Goal: Check status: Check status

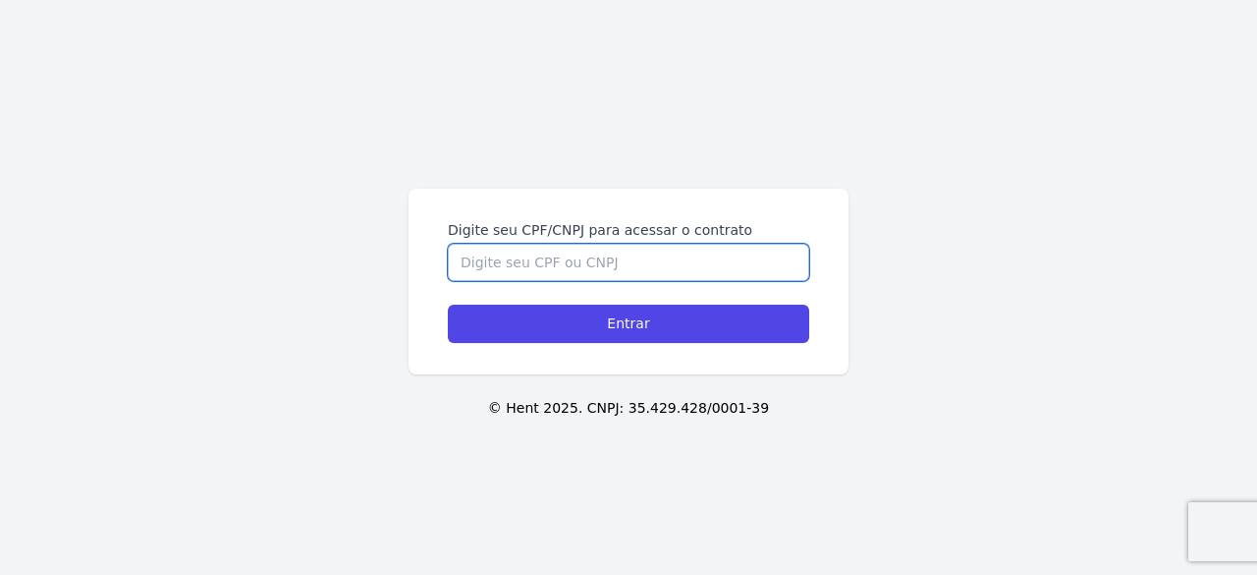
click at [608, 258] on input "Digite seu CPF/CNPJ para acessar o contrato" at bounding box center [628, 262] width 361 height 37
type input "46540817800"
click at [448, 304] on input "Entrar" at bounding box center [628, 323] width 361 height 38
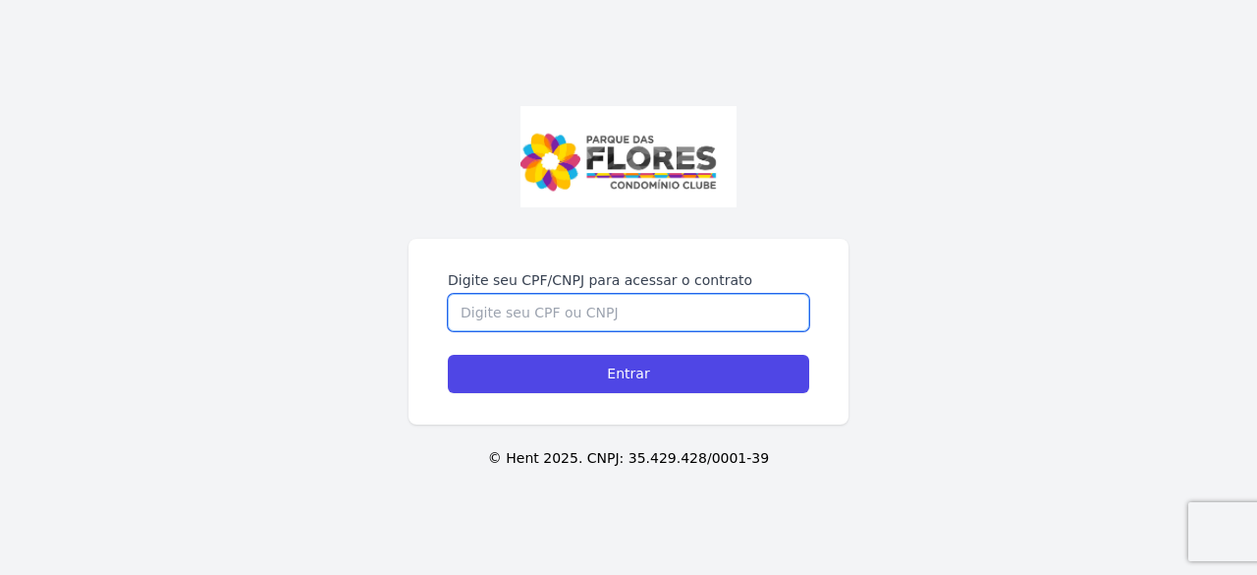
click at [511, 329] on input "Digite seu CPF/CNPJ para acessar o contrato" at bounding box center [628, 312] width 361 height 37
type input "46540817800"
click at [448, 355] on input "Entrar" at bounding box center [628, 374] width 361 height 38
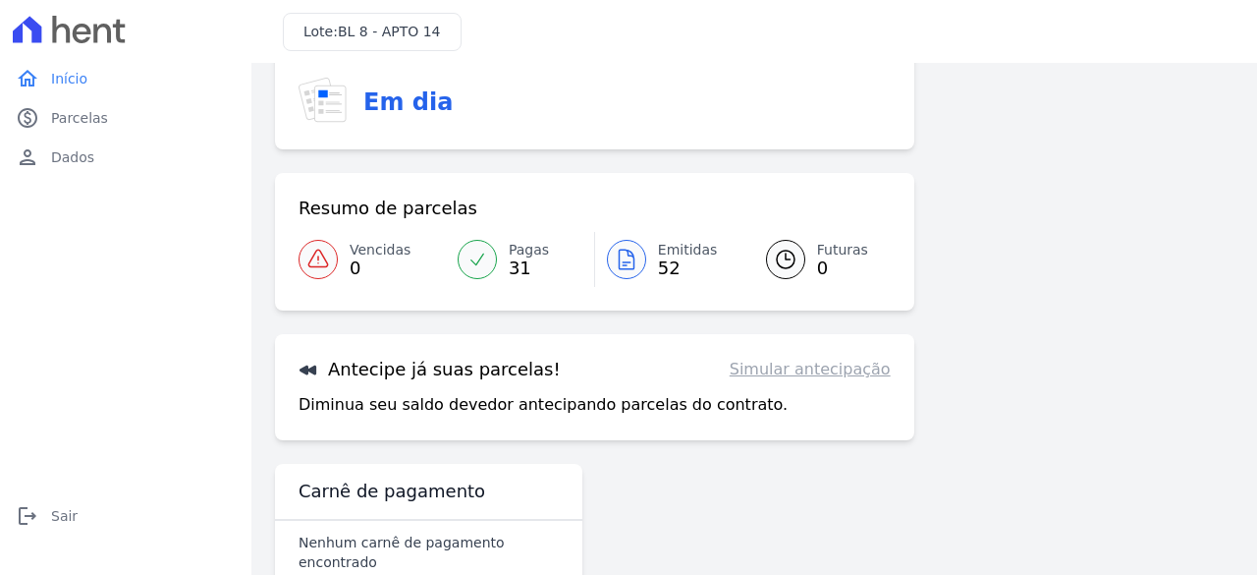
scroll to position [175, 0]
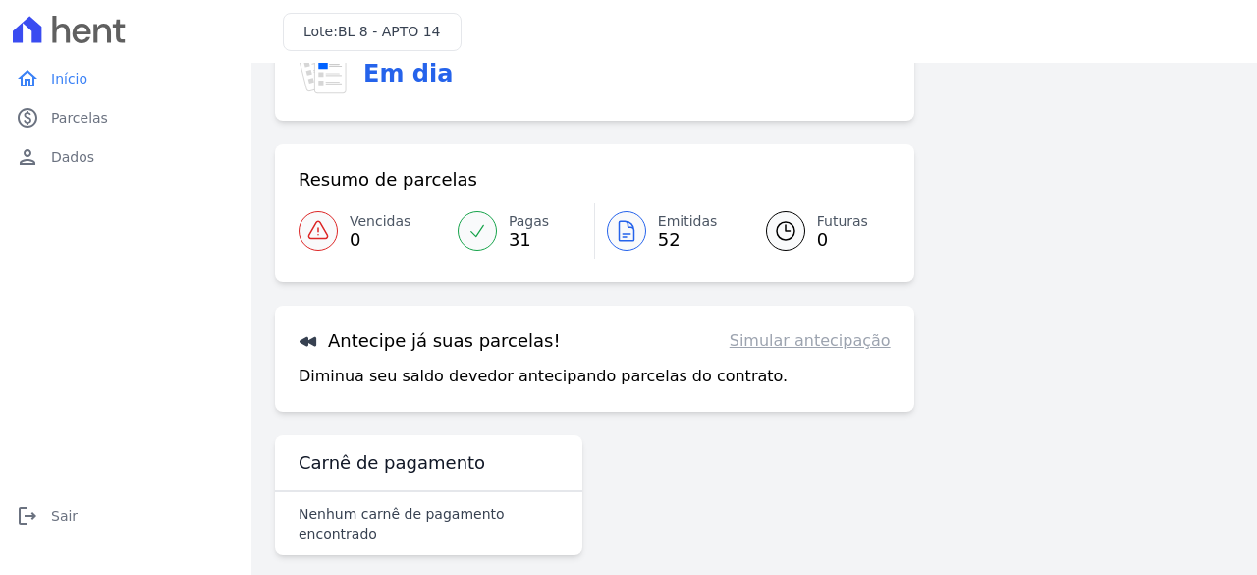
click at [815, 347] on link "Simular antecipação" at bounding box center [810, 341] width 161 height 24
click at [821, 346] on link "Simular antecipação" at bounding box center [810, 341] width 161 height 24
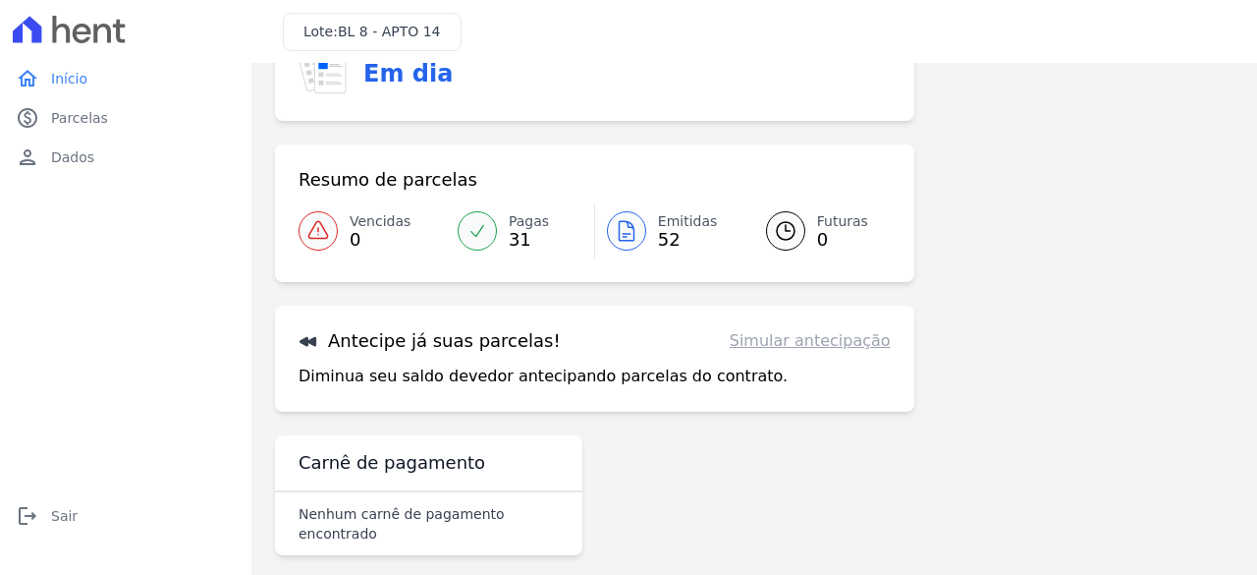
click at [757, 341] on link "Simular antecipação" at bounding box center [810, 341] width 161 height 24
drag, startPoint x: 729, startPoint y: 337, endPoint x: 919, endPoint y: 337, distance: 190.6
click at [919, 337] on div "Saúde do Contrato Em dia Resumo de parcelas Vencidas 0 Pagas 31 Emitidas 52 Fut…" at bounding box center [754, 278] width 959 height 584
click at [844, 338] on link "Simular antecipação" at bounding box center [810, 341] width 161 height 24
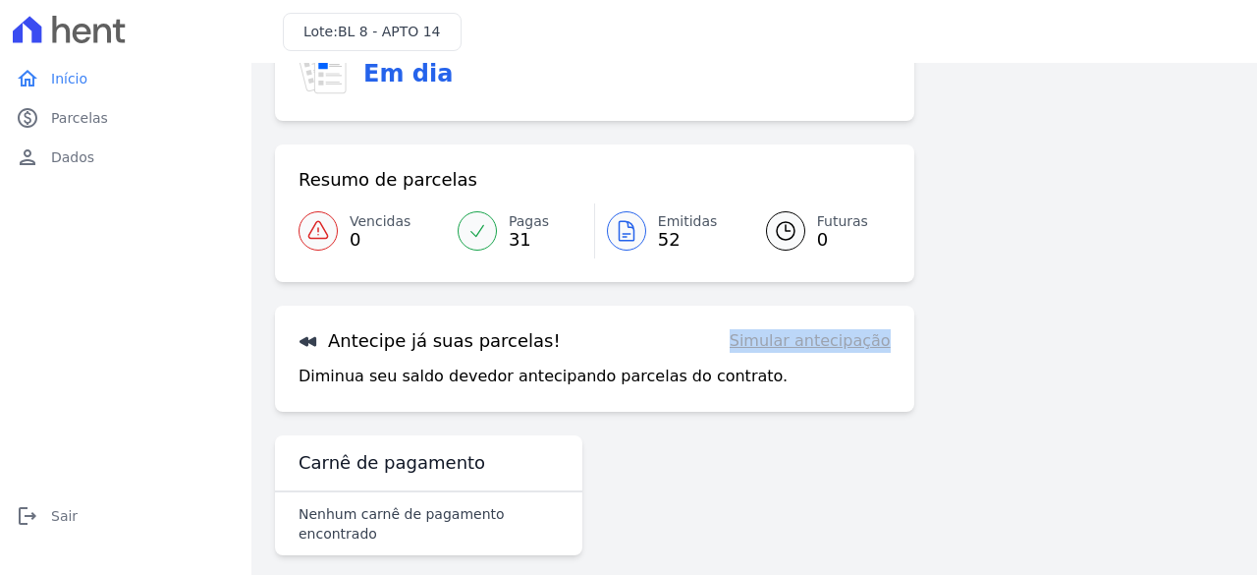
drag, startPoint x: 844, startPoint y: 338, endPoint x: 792, endPoint y: 339, distance: 52.1
click at [792, 339] on link "Simular antecipação" at bounding box center [810, 341] width 161 height 24
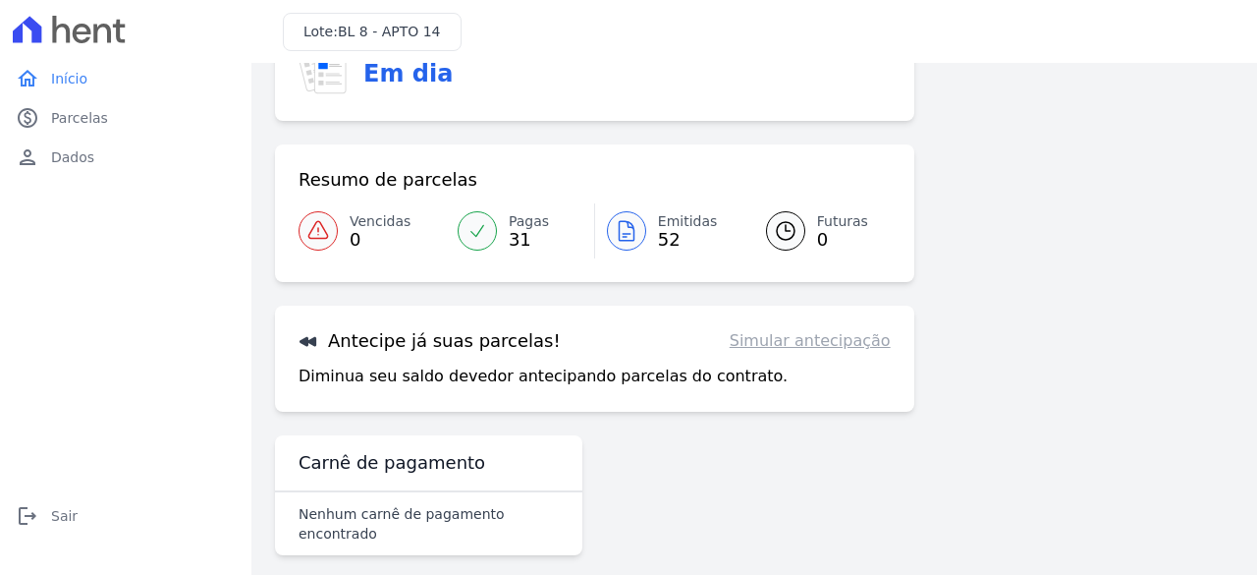
click at [580, 378] on p "Diminua seu saldo devedor antecipando parcelas do contrato." at bounding box center [543, 376] width 489 height 24
click at [458, 341] on h3 "Antecipe já suas parcelas!" at bounding box center [430, 341] width 262 height 24
click at [455, 386] on p "Diminua seu saldo devedor antecipando parcelas do contrato." at bounding box center [543, 376] width 489 height 24
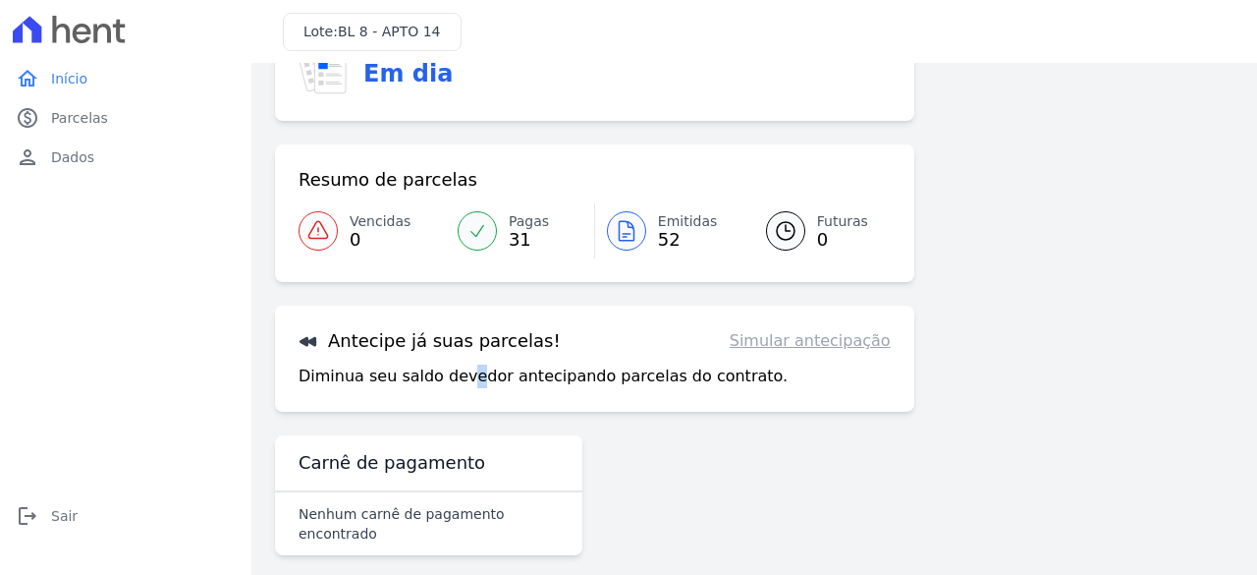
click at [453, 384] on p "Diminua seu saldo devedor antecipando parcelas do contrato." at bounding box center [543, 376] width 489 height 24
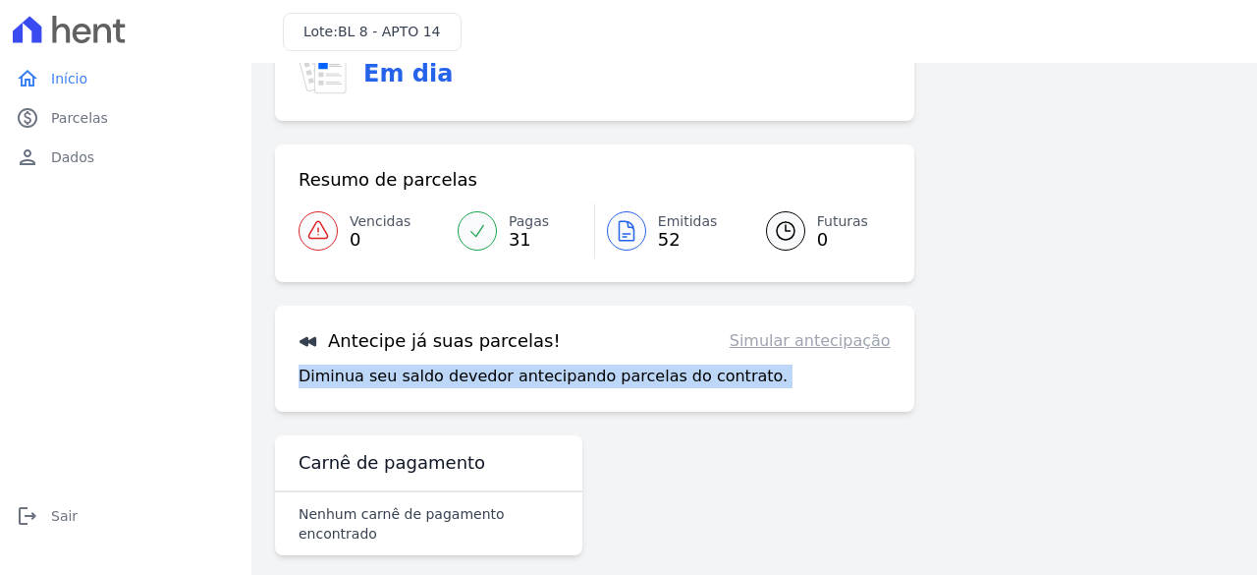
drag, startPoint x: 453, startPoint y: 384, endPoint x: 499, endPoint y: 365, distance: 49.8
click at [457, 383] on p "Diminua seu saldo devedor antecipando parcelas do contrato." at bounding box center [543, 376] width 489 height 24
click at [723, 390] on div "Antecipe já suas parcelas! Simular antecipação Diminua seu saldo devedor anteci…" at bounding box center [594, 358] width 639 height 106
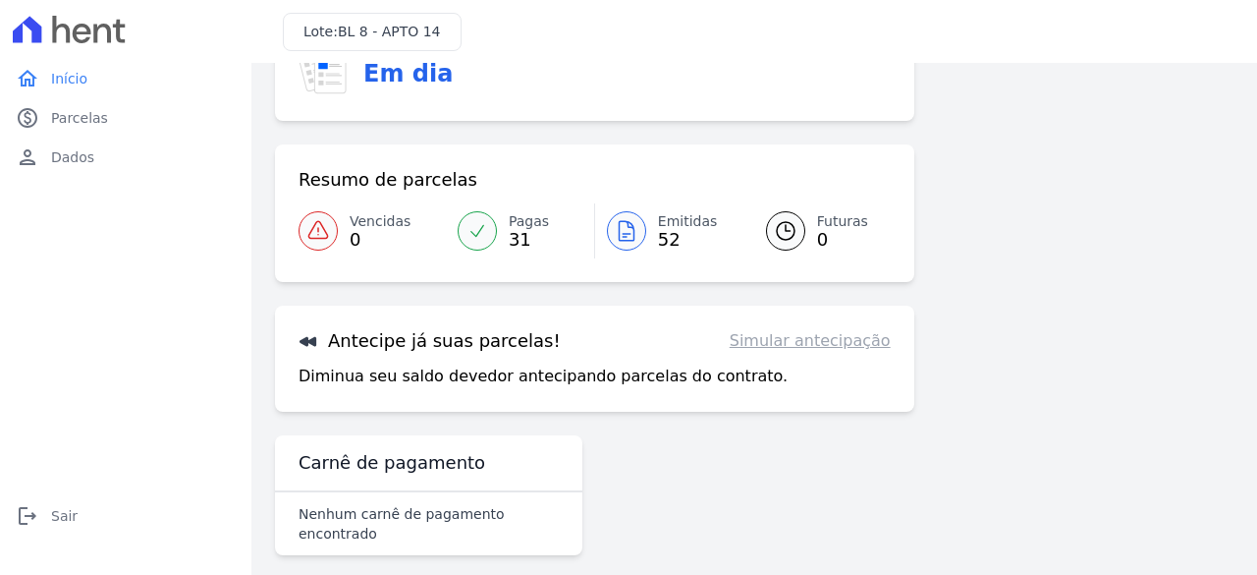
click at [772, 347] on link "Simular antecipação" at bounding box center [810, 341] width 161 height 24
click at [50, 131] on link "paid Parcelas" at bounding box center [126, 117] width 236 height 39
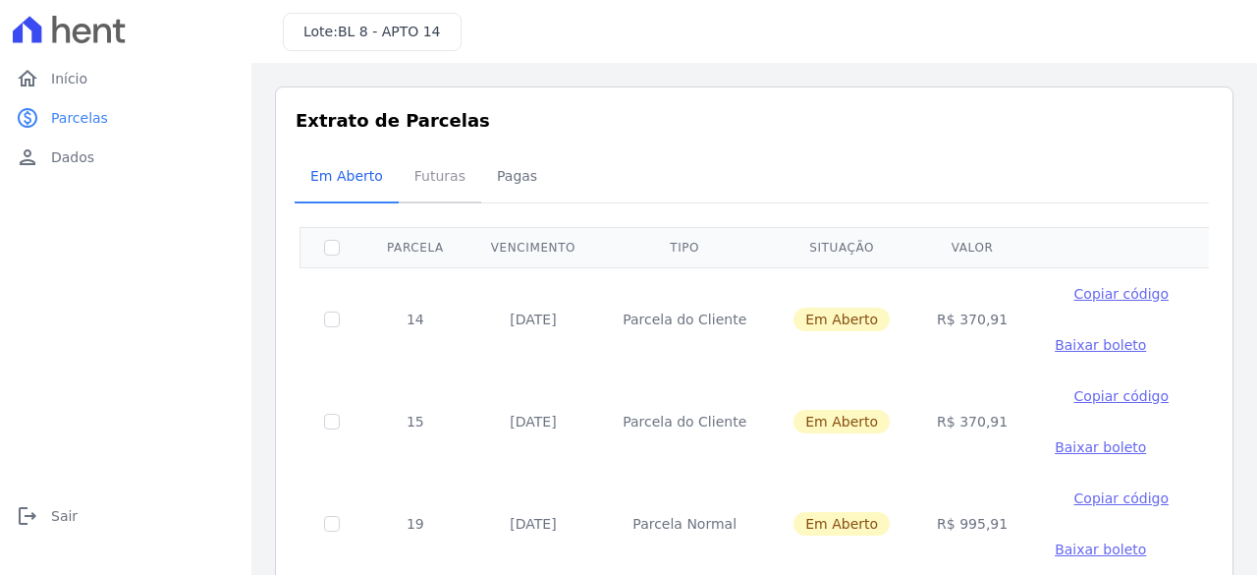
click at [406, 176] on span "Futuras" at bounding box center [440, 175] width 75 height 39
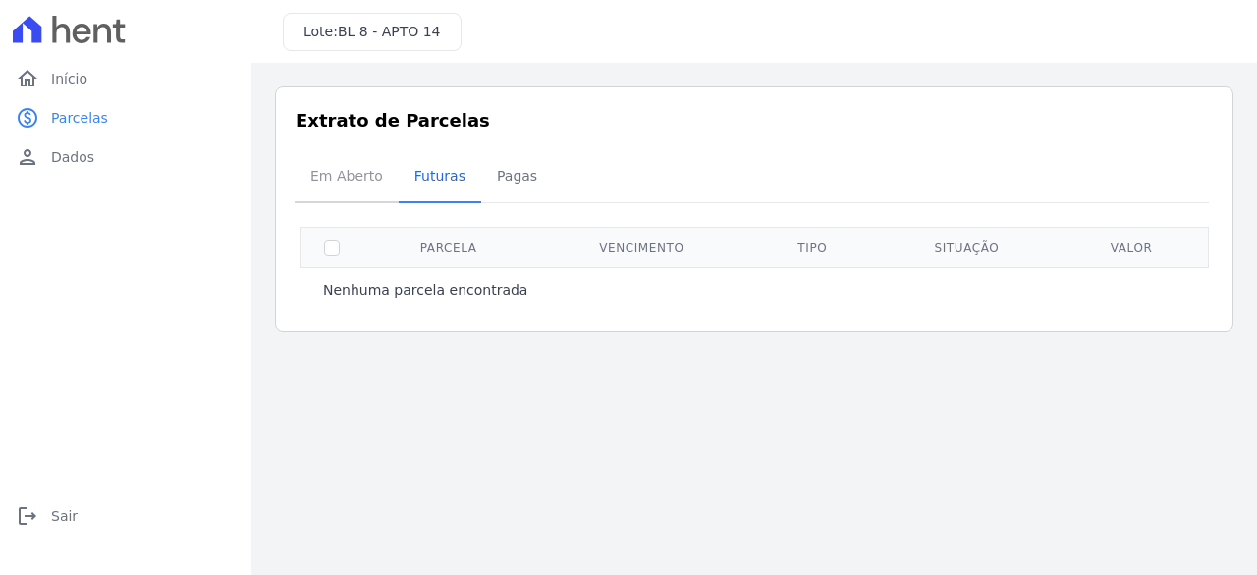
click at [348, 171] on span "Em Aberto" at bounding box center [347, 175] width 96 height 39
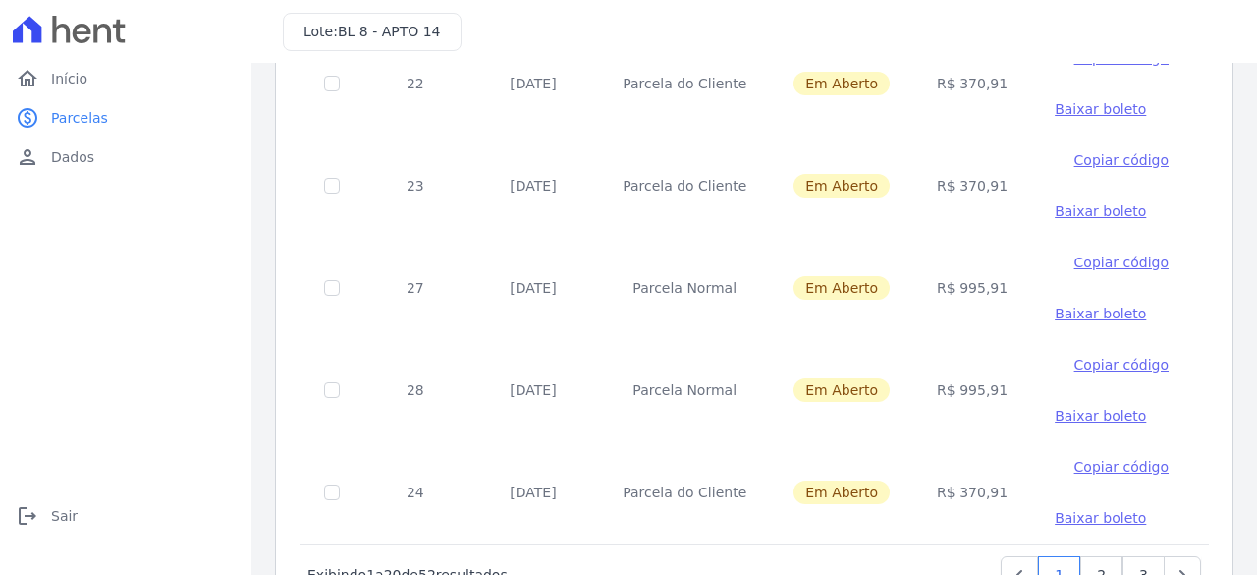
scroll to position [1847, 0]
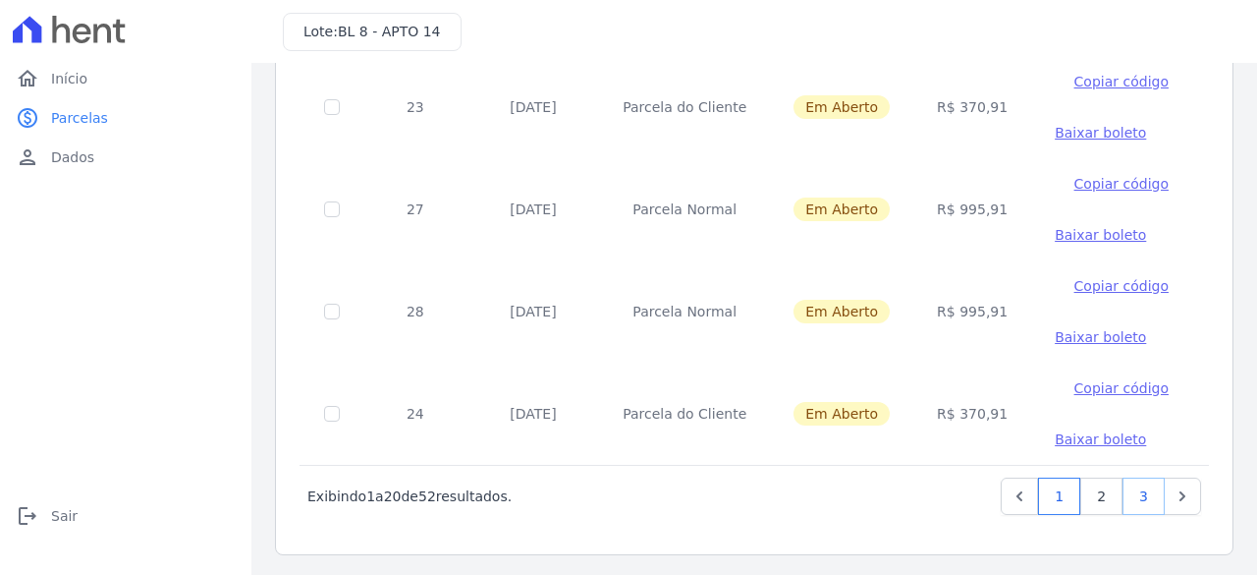
click at [1133, 487] on link "3" at bounding box center [1144, 495] width 42 height 37
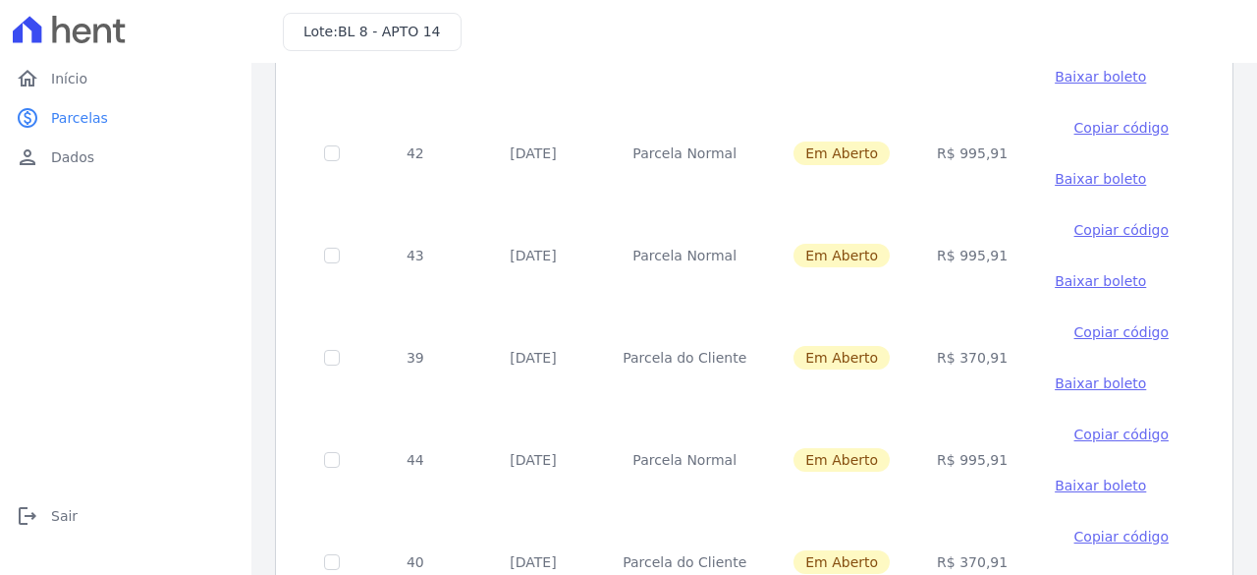
scroll to position [1029, 0]
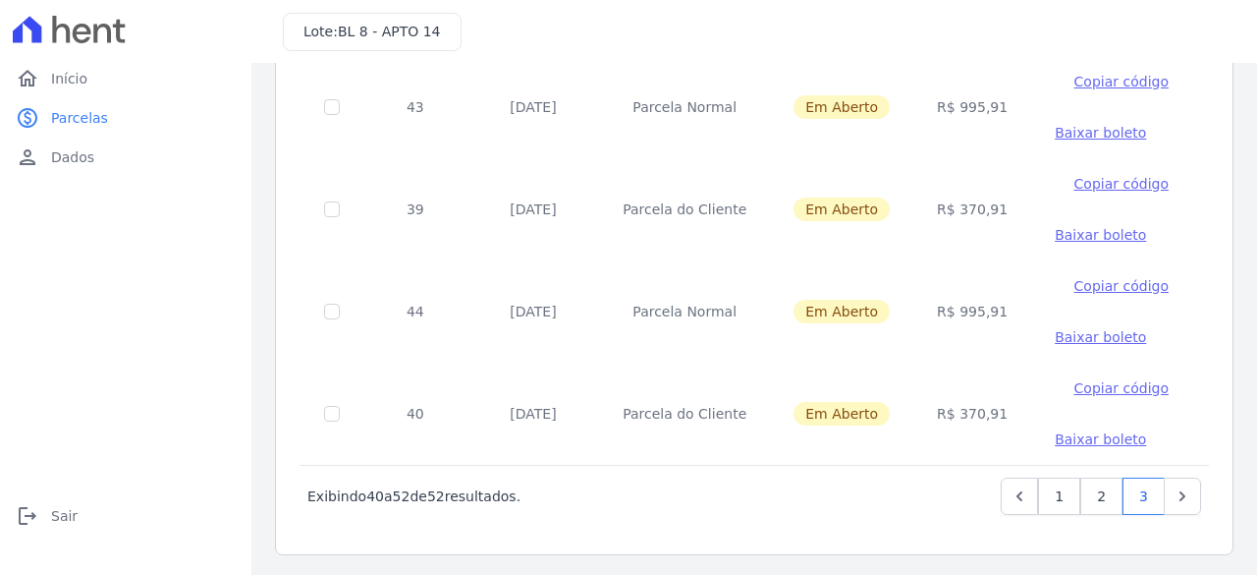
click at [1078, 337] on span "Baixar boleto" at bounding box center [1100, 337] width 91 height 16
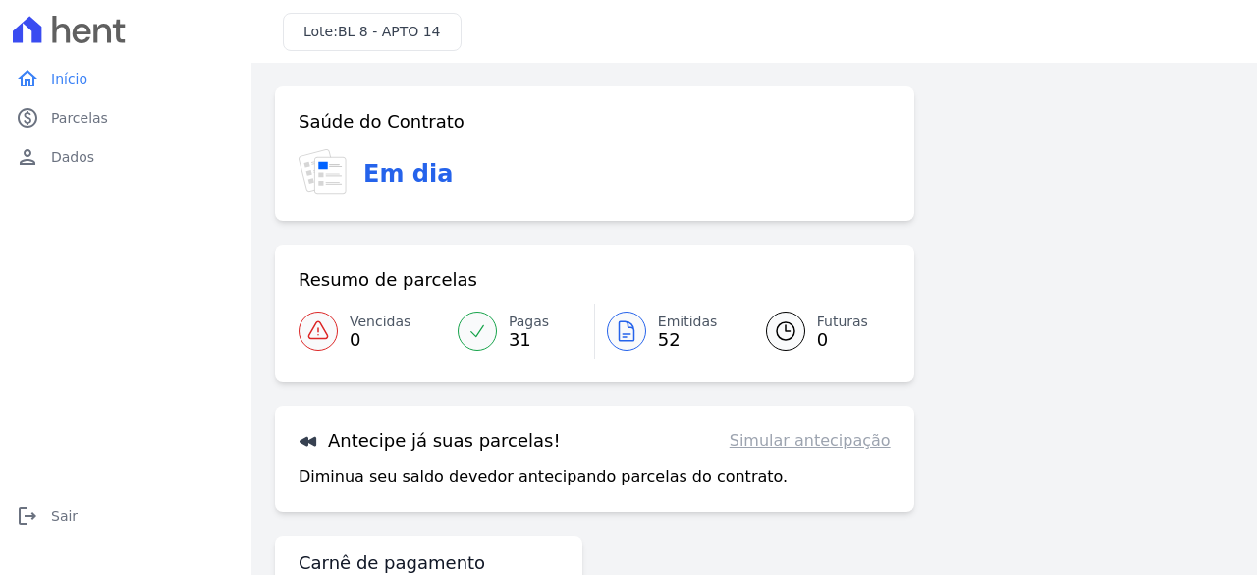
click at [638, 337] on div at bounding box center [626, 330] width 39 height 39
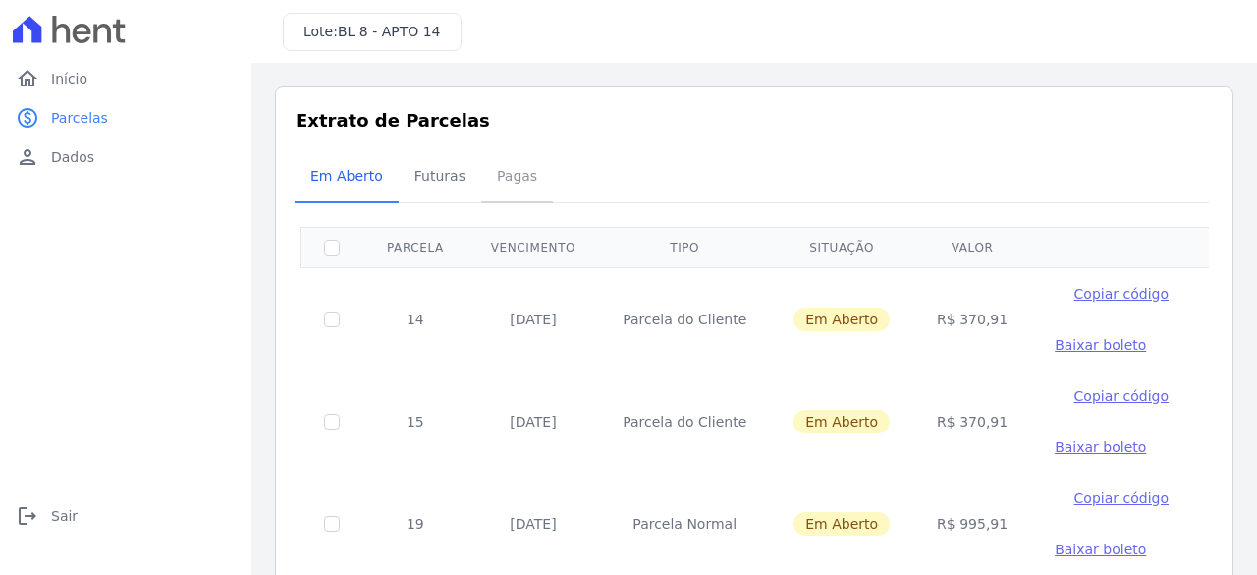
click at [513, 182] on span "Pagas" at bounding box center [517, 175] width 64 height 39
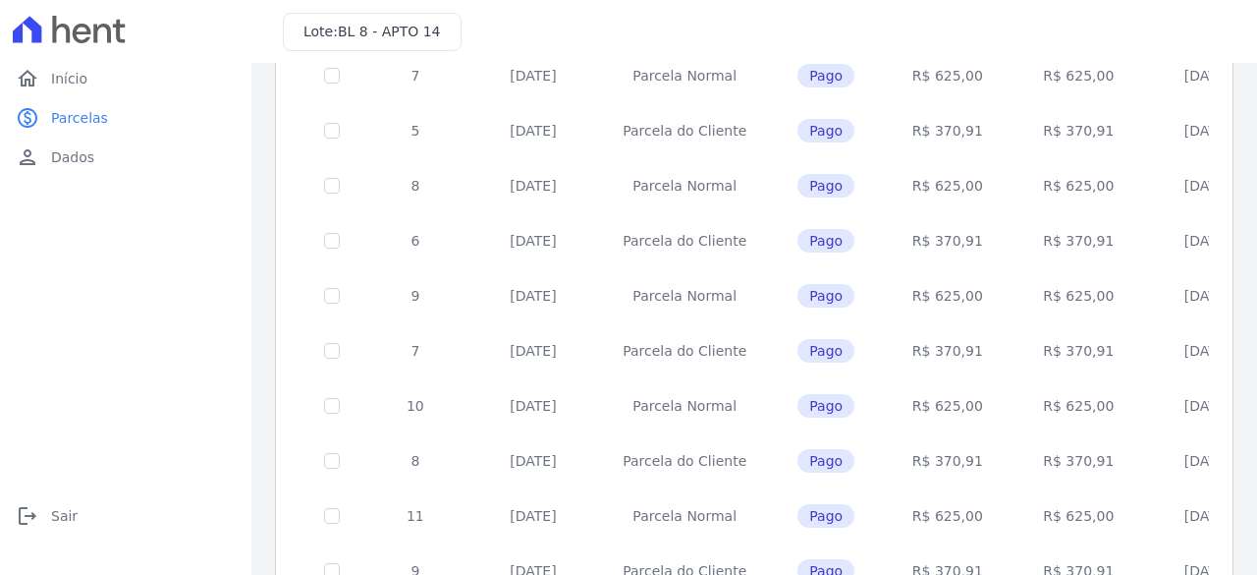
scroll to position [919, 0]
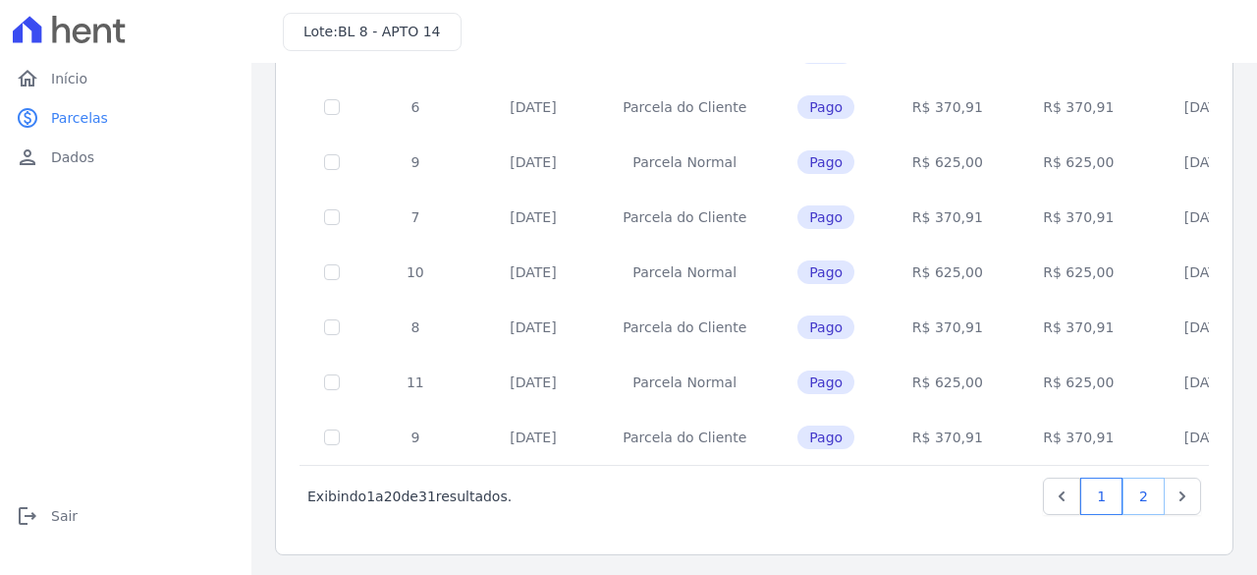
click at [1127, 485] on link "2" at bounding box center [1144, 495] width 42 height 37
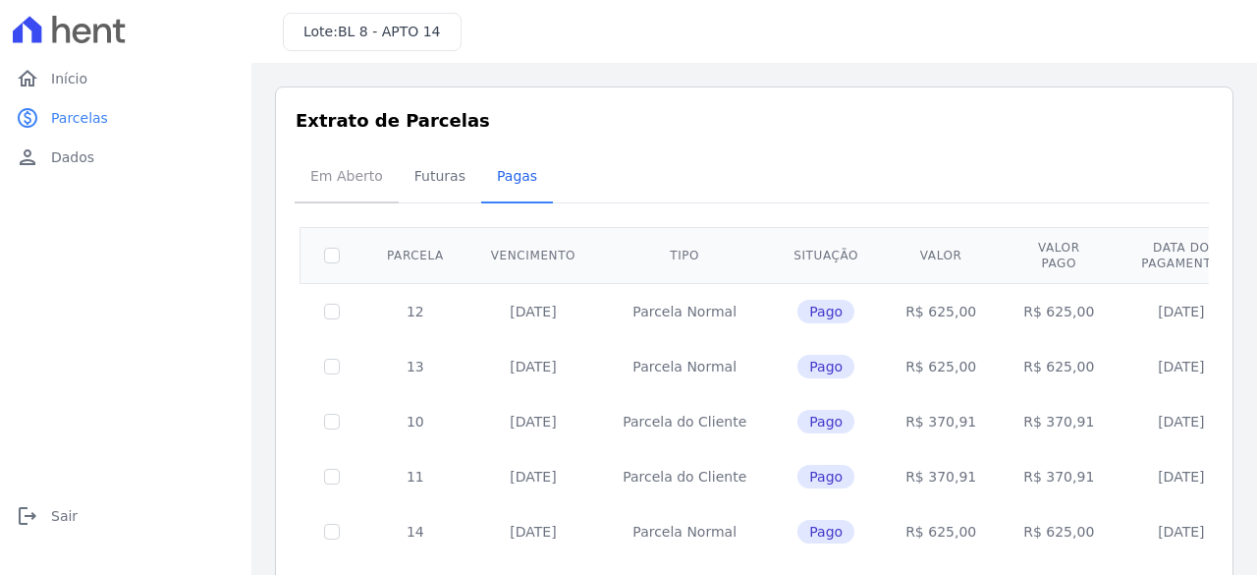
click at [379, 170] on span "Em Aberto" at bounding box center [347, 175] width 96 height 39
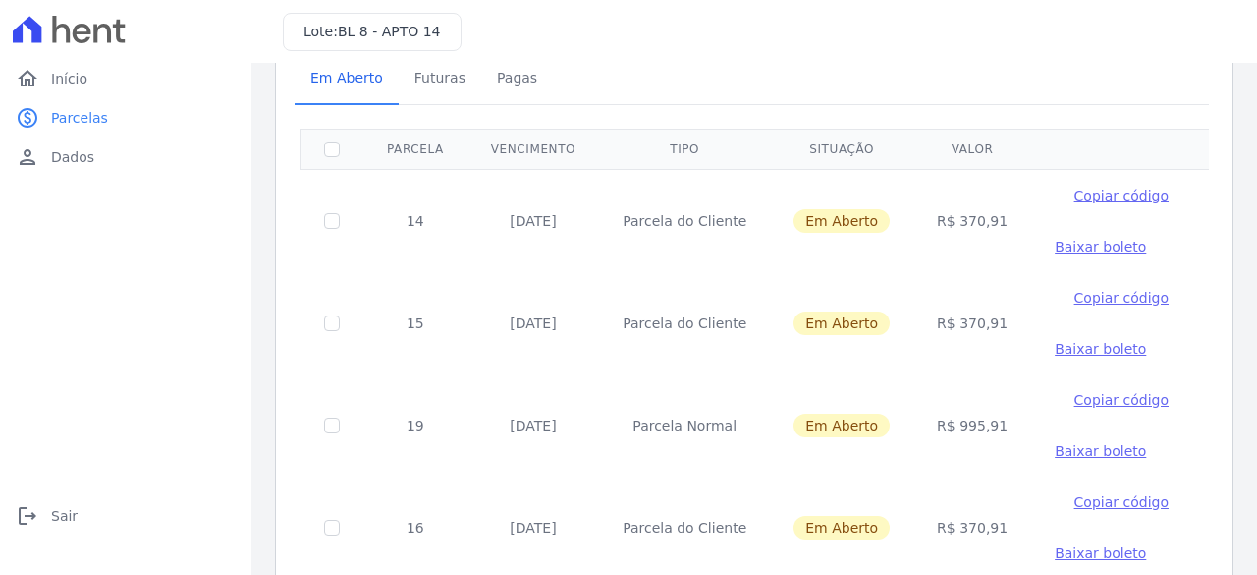
scroll to position [196, 0]
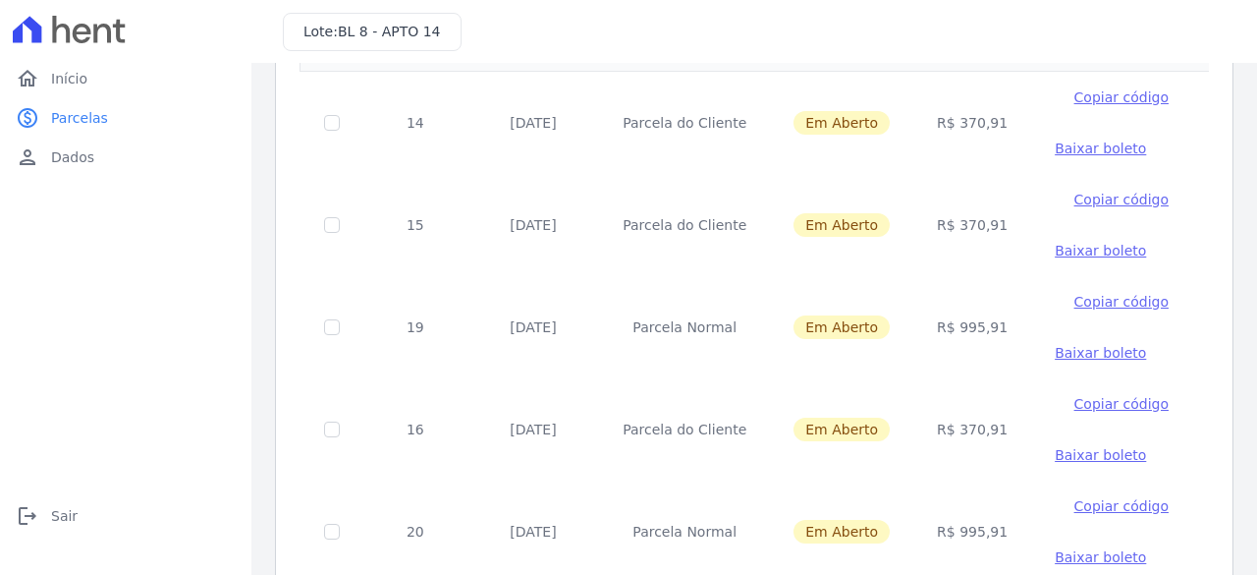
drag, startPoint x: 580, startPoint y: 323, endPoint x: 469, endPoint y: 322, distance: 111.0
click at [469, 322] on td "25/10/2025" at bounding box center [534, 327] width 132 height 102
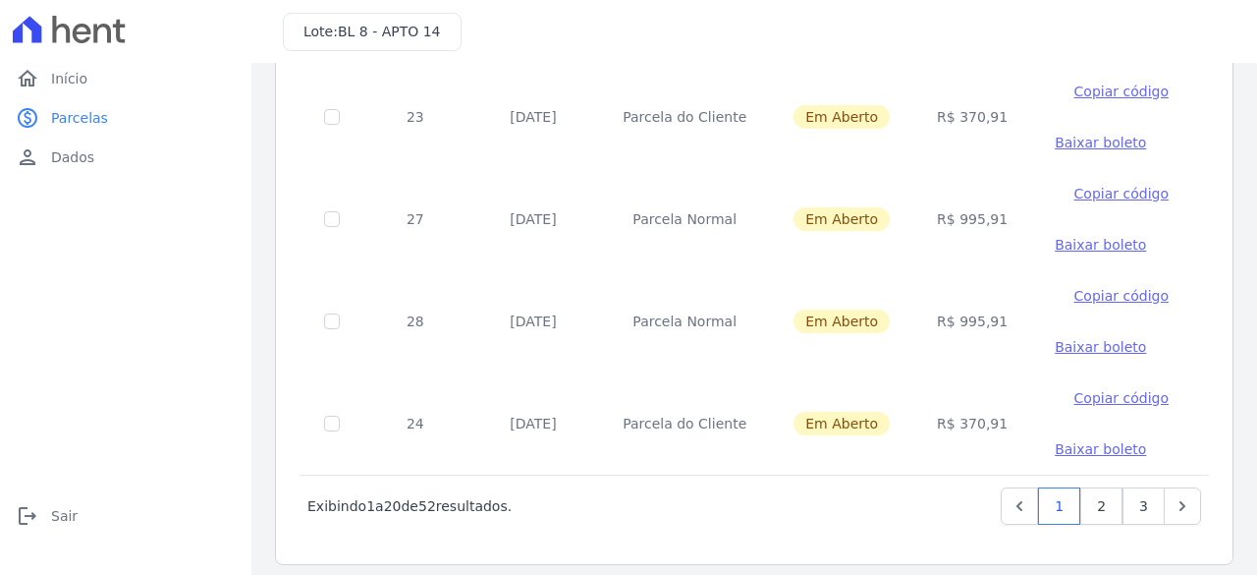
scroll to position [1847, 0]
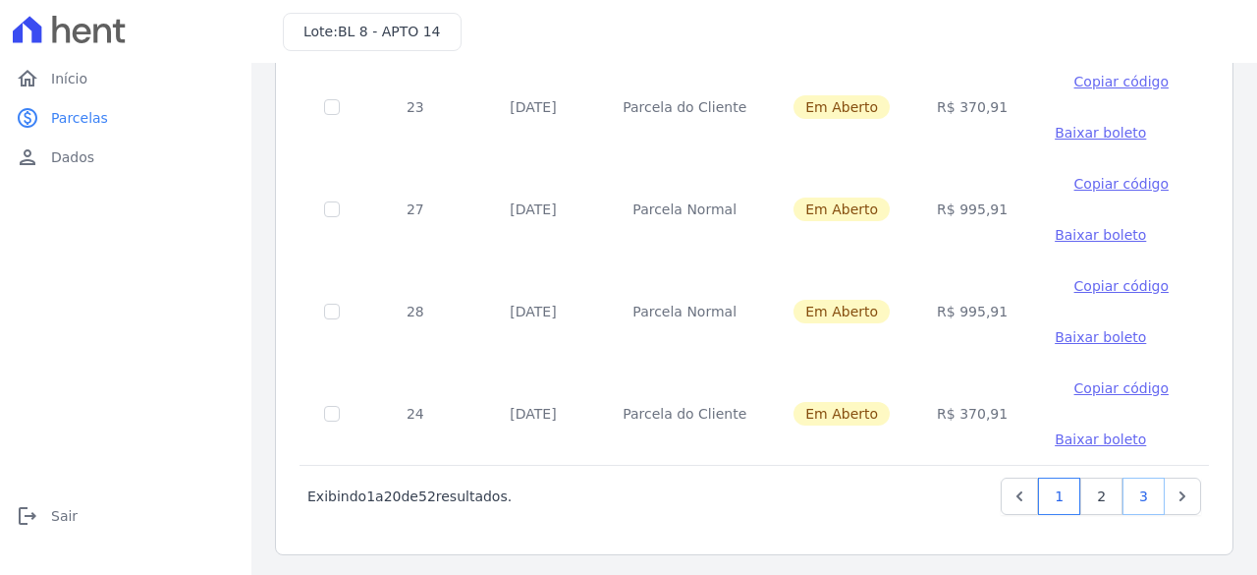
click at [1123, 494] on link "3" at bounding box center [1144, 495] width 42 height 37
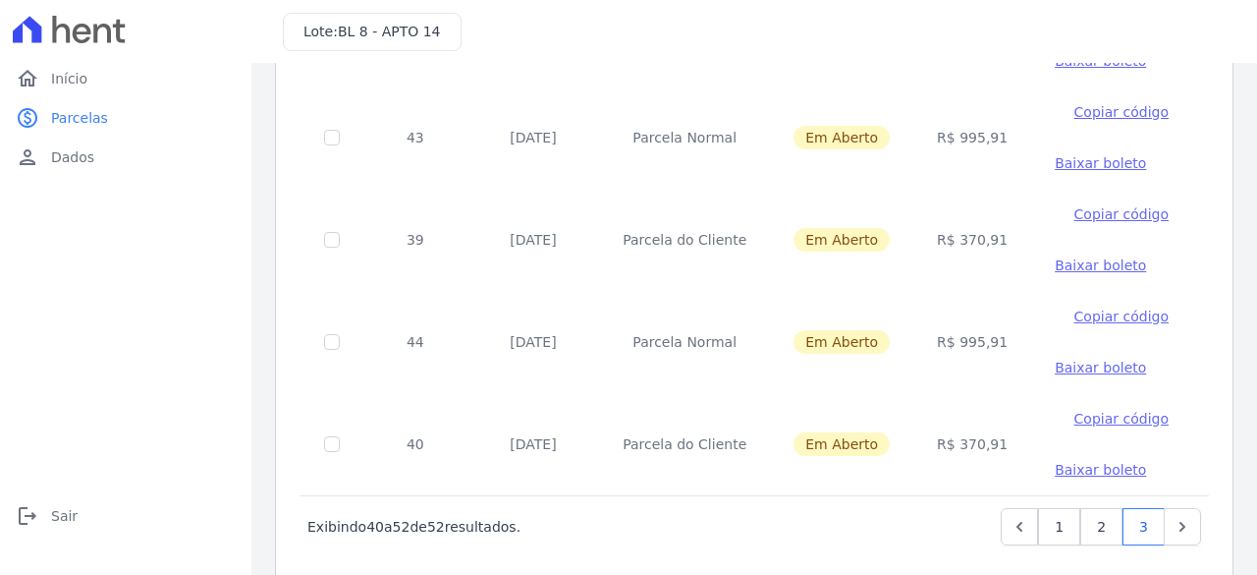
scroll to position [1029, 0]
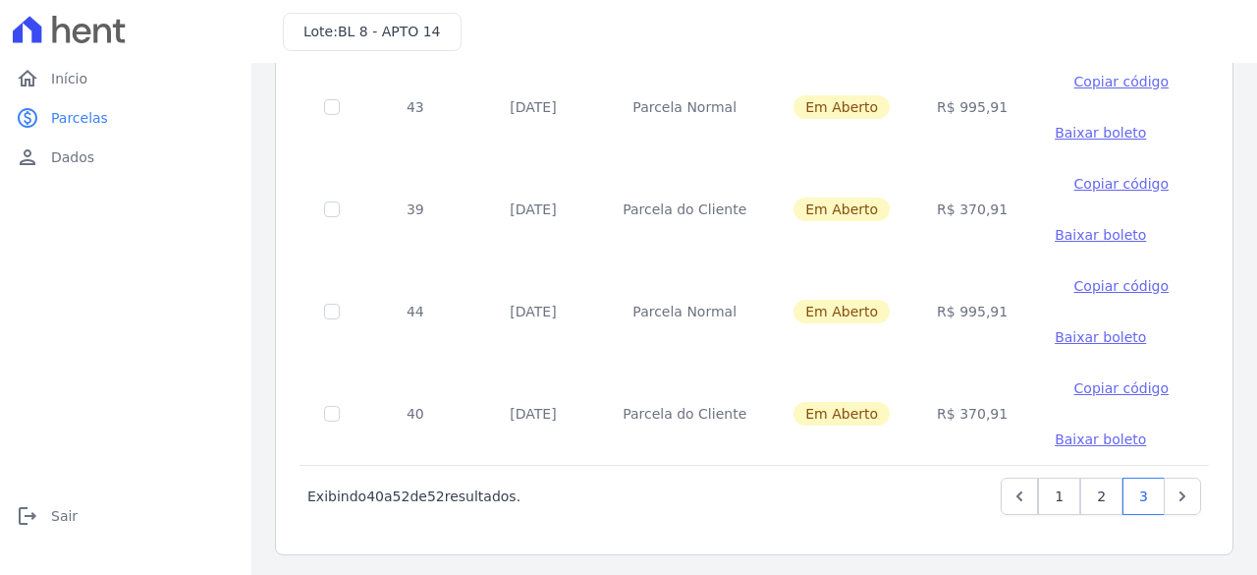
drag, startPoint x: 405, startPoint y: 410, endPoint x: 990, endPoint y: 436, distance: 586.0
click at [931, 420] on tr "40 25/10/2027 Parcela do Cliente Em Aberto R$ 370,91 Copiar código Baixar boleto" at bounding box center [757, 413] width 912 height 102
click at [1055, 507] on link "1" at bounding box center [1059, 495] width 42 height 37
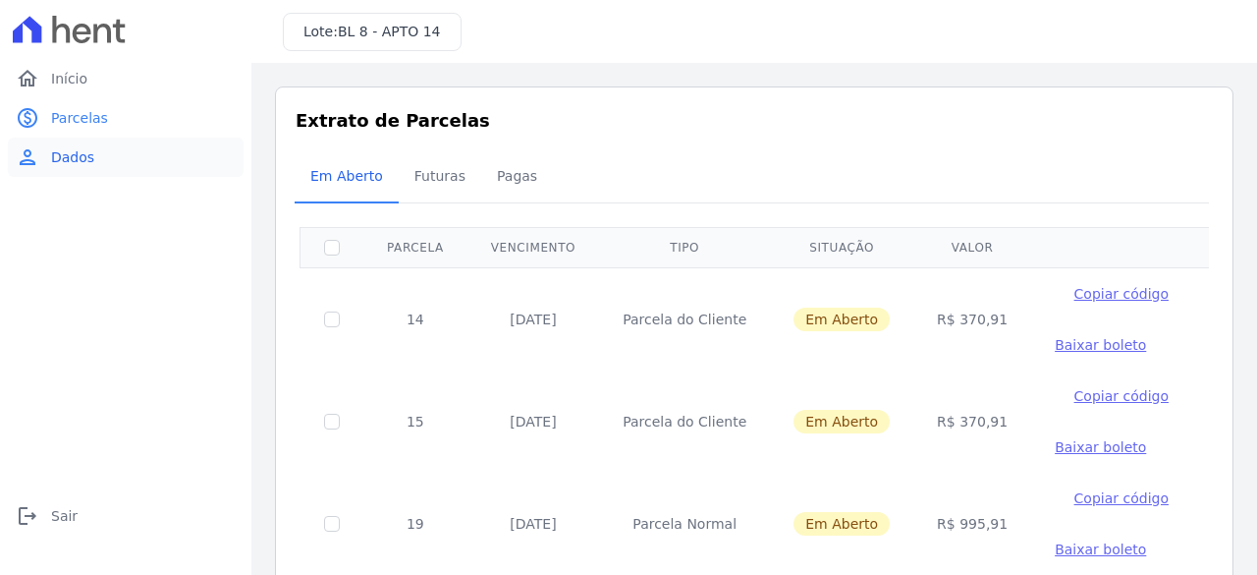
click at [55, 157] on span "Dados" at bounding box center [72, 157] width 43 height 20
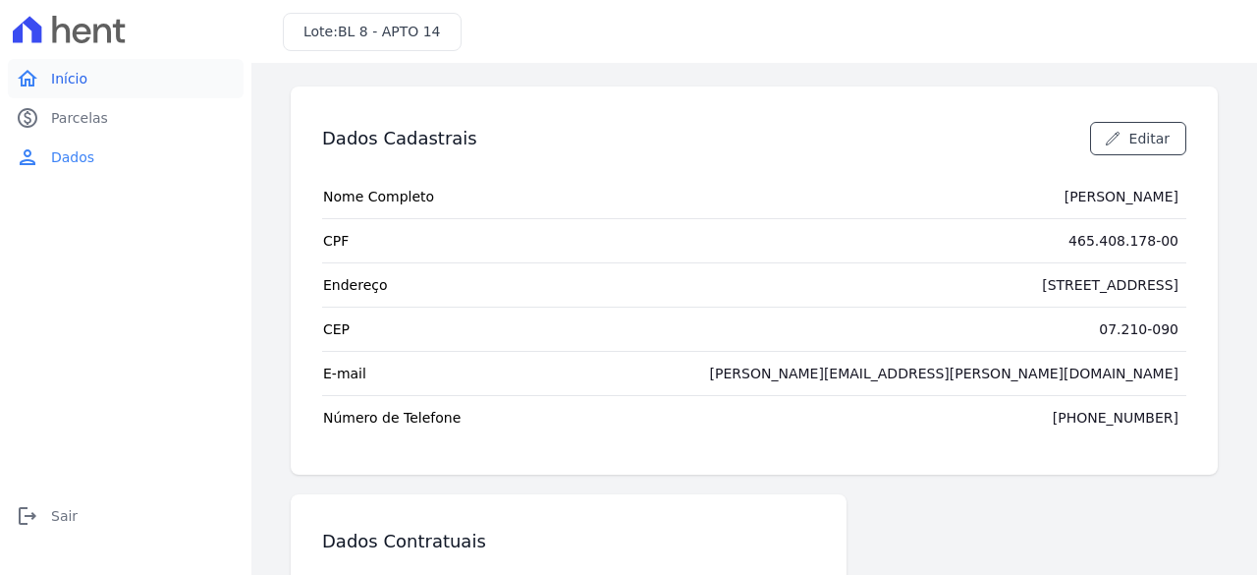
click at [65, 81] on span "Início" at bounding box center [69, 79] width 36 height 20
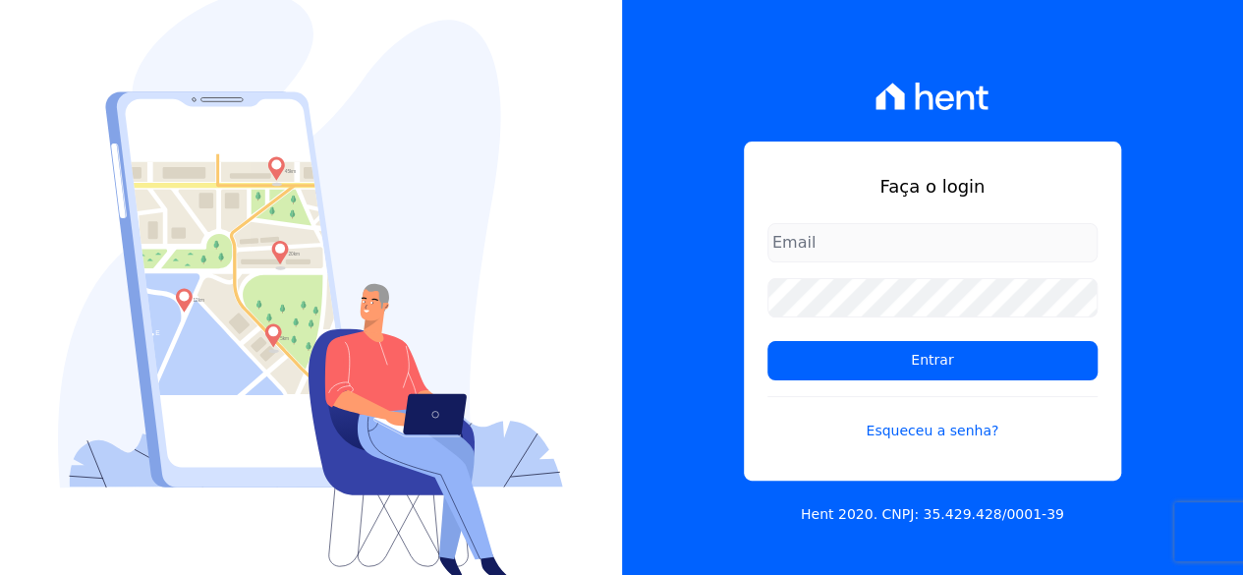
click at [829, 245] on input "email" at bounding box center [932, 242] width 330 height 39
click at [742, 434] on div "Faça o login Entrar Esqueceu a senha? Hent 2020. CNPJ: 35.429.428/0001-39" at bounding box center [933, 287] width 622 height 575
